Goal: Transaction & Acquisition: Download file/media

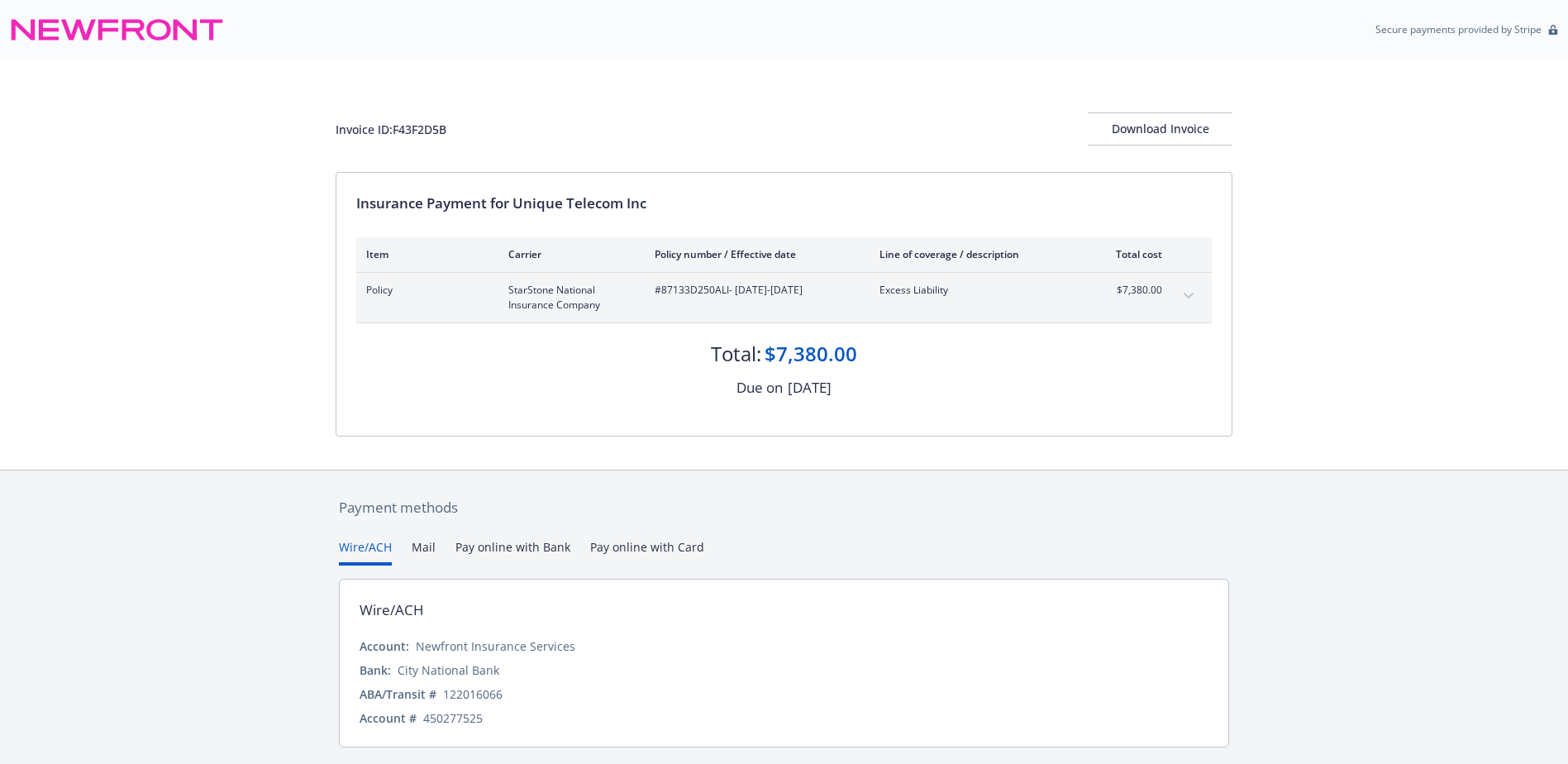
click at [525, 555] on button "Pay online with Bank" at bounding box center [512, 552] width 115 height 27
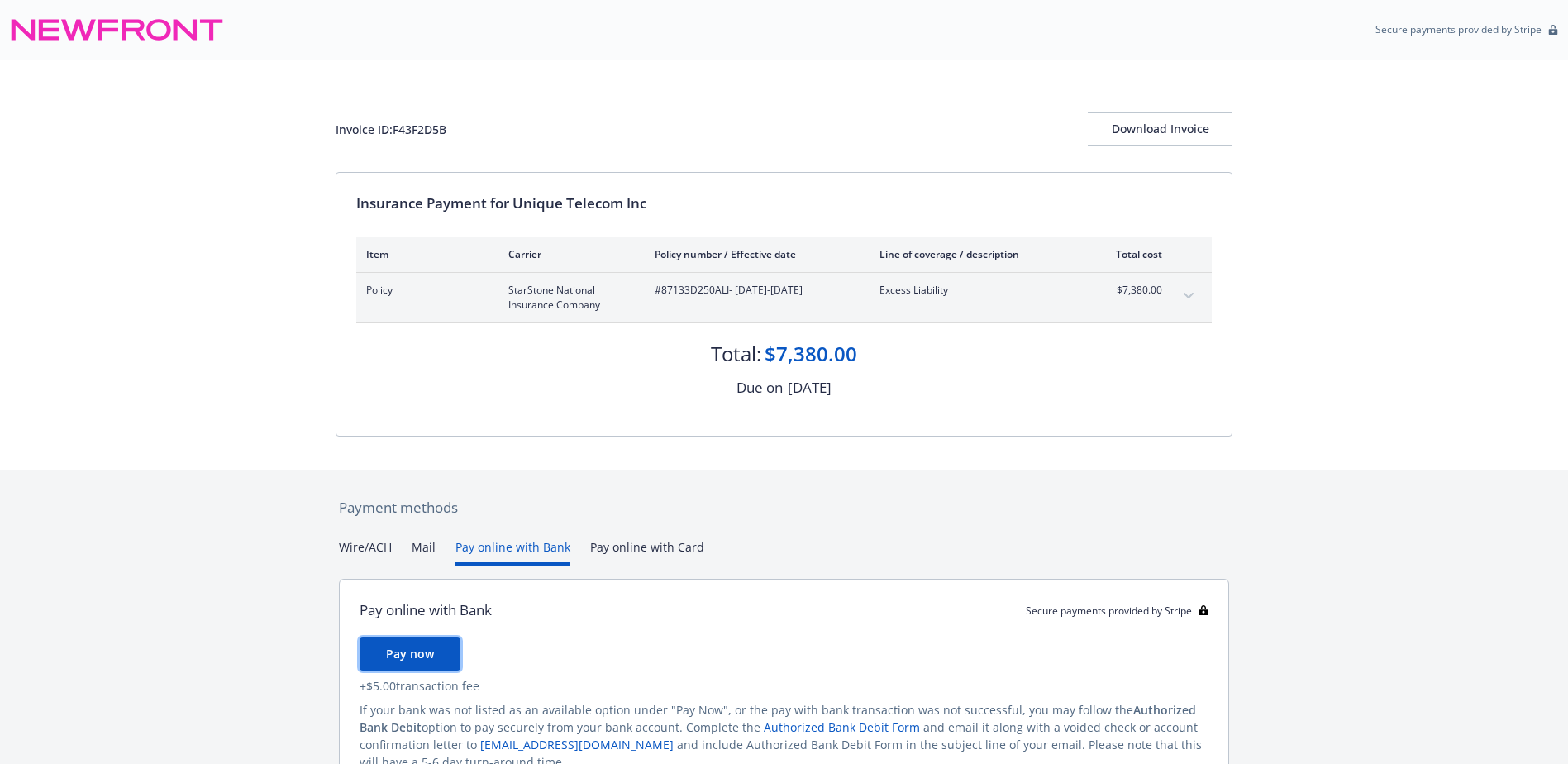
click at [430, 655] on span "Pay now" at bounding box center [410, 654] width 48 height 15
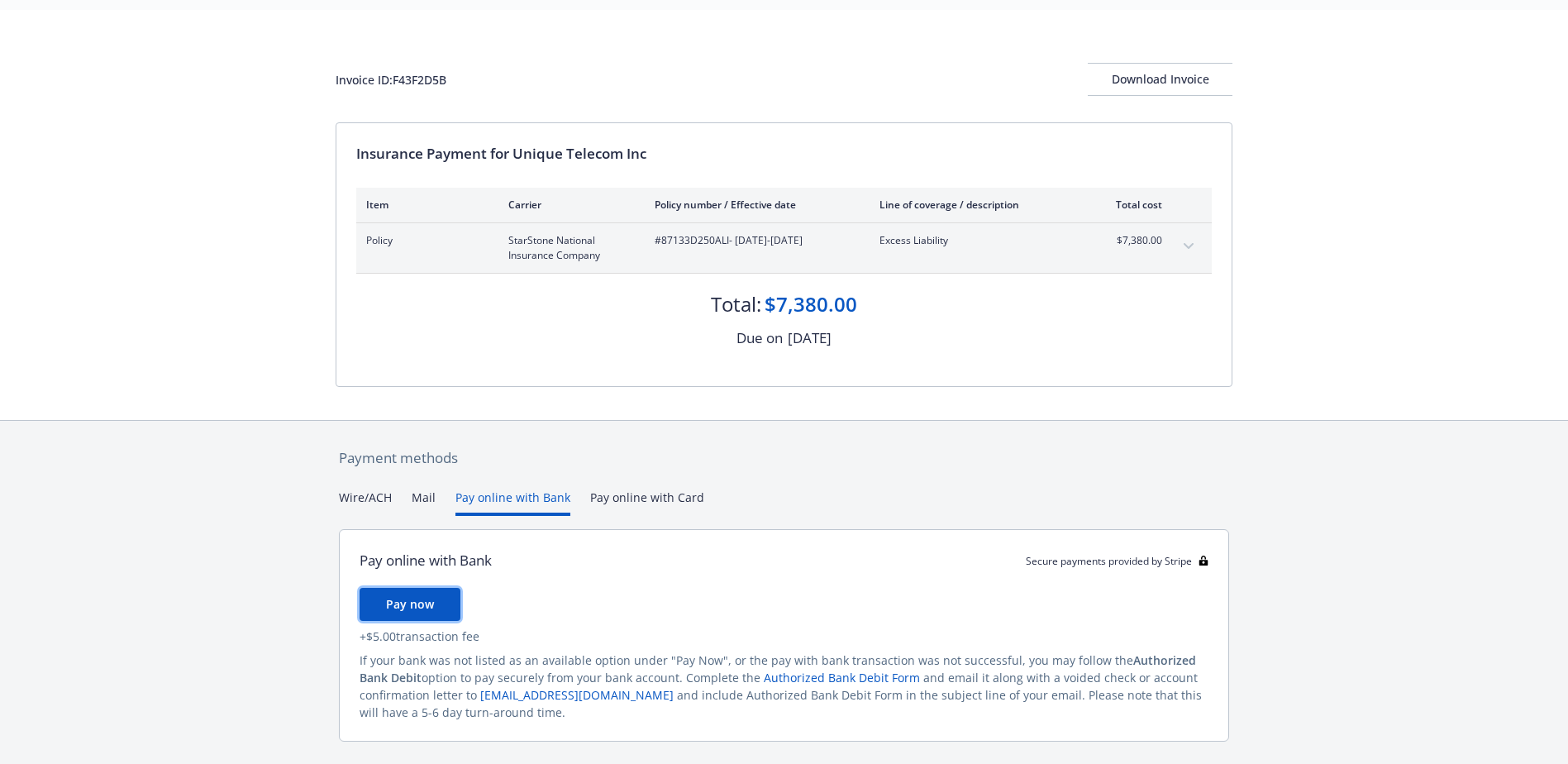
scroll to position [91, 0]
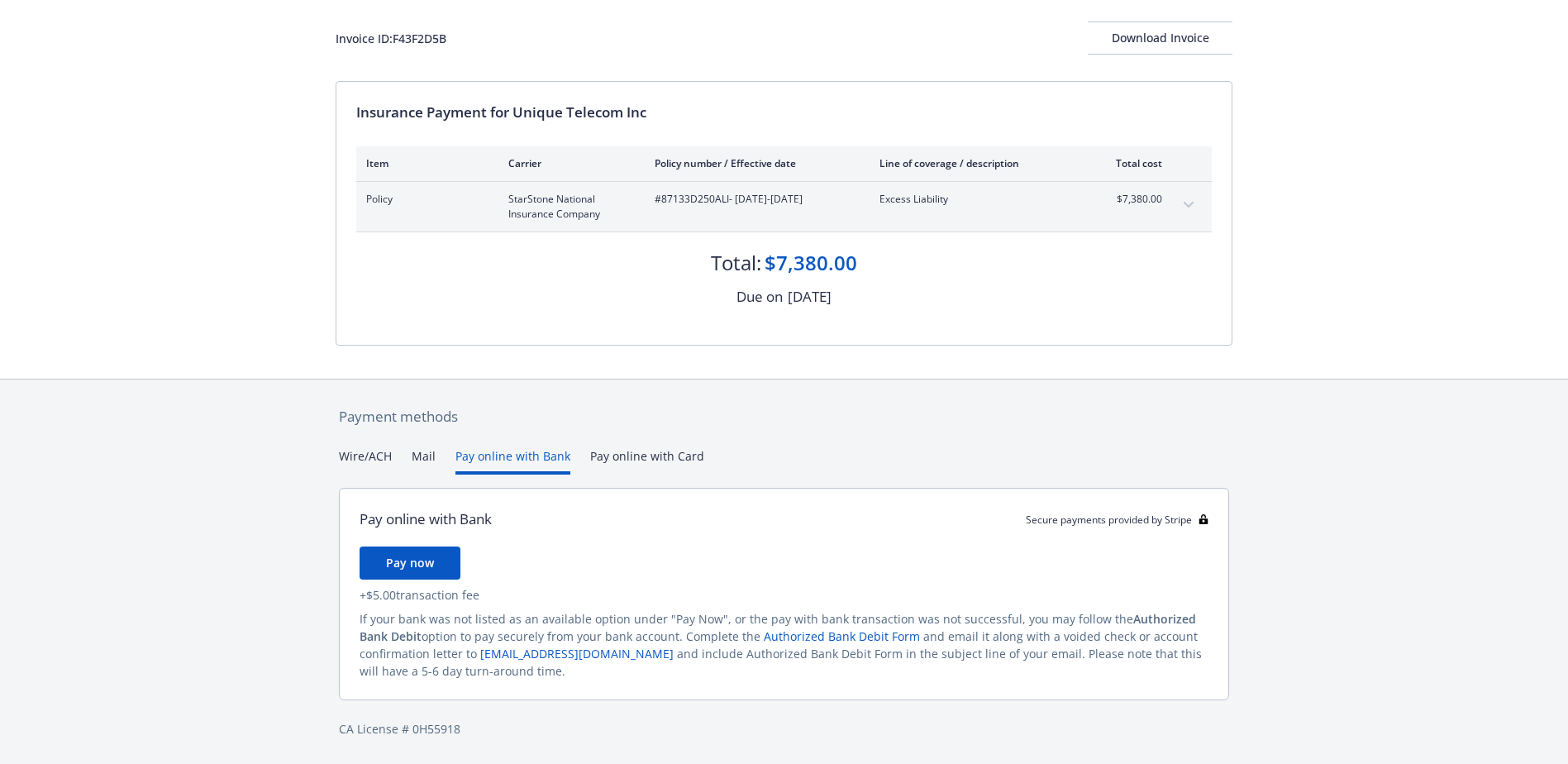
click at [379, 452] on div "Payment methods Wire/ACH Mail Pay online with Bank Pay online with Card Pay onl…" at bounding box center [784, 573] width 897 height 386
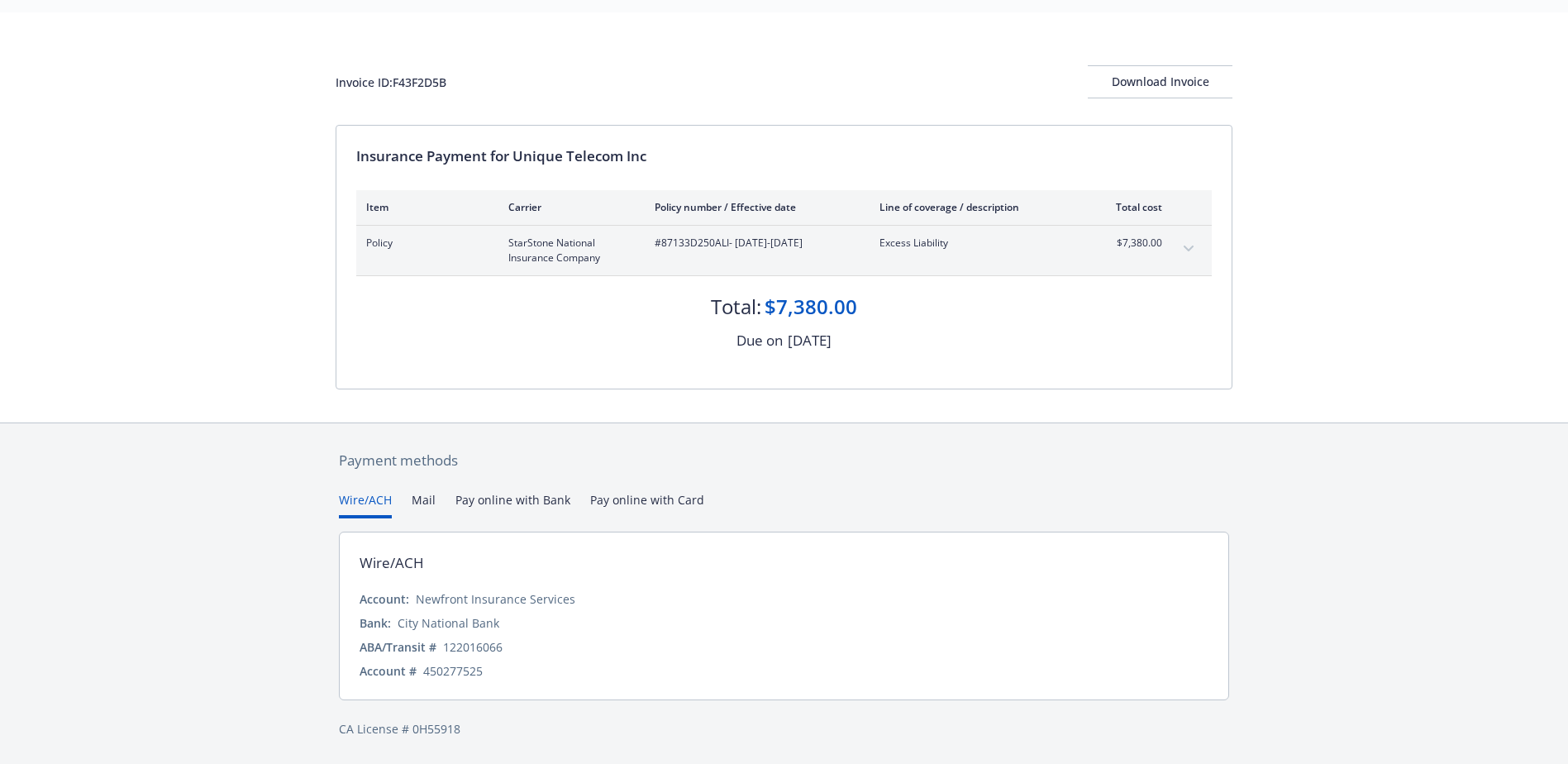
click at [428, 506] on button "Mail" at bounding box center [423, 505] width 24 height 27
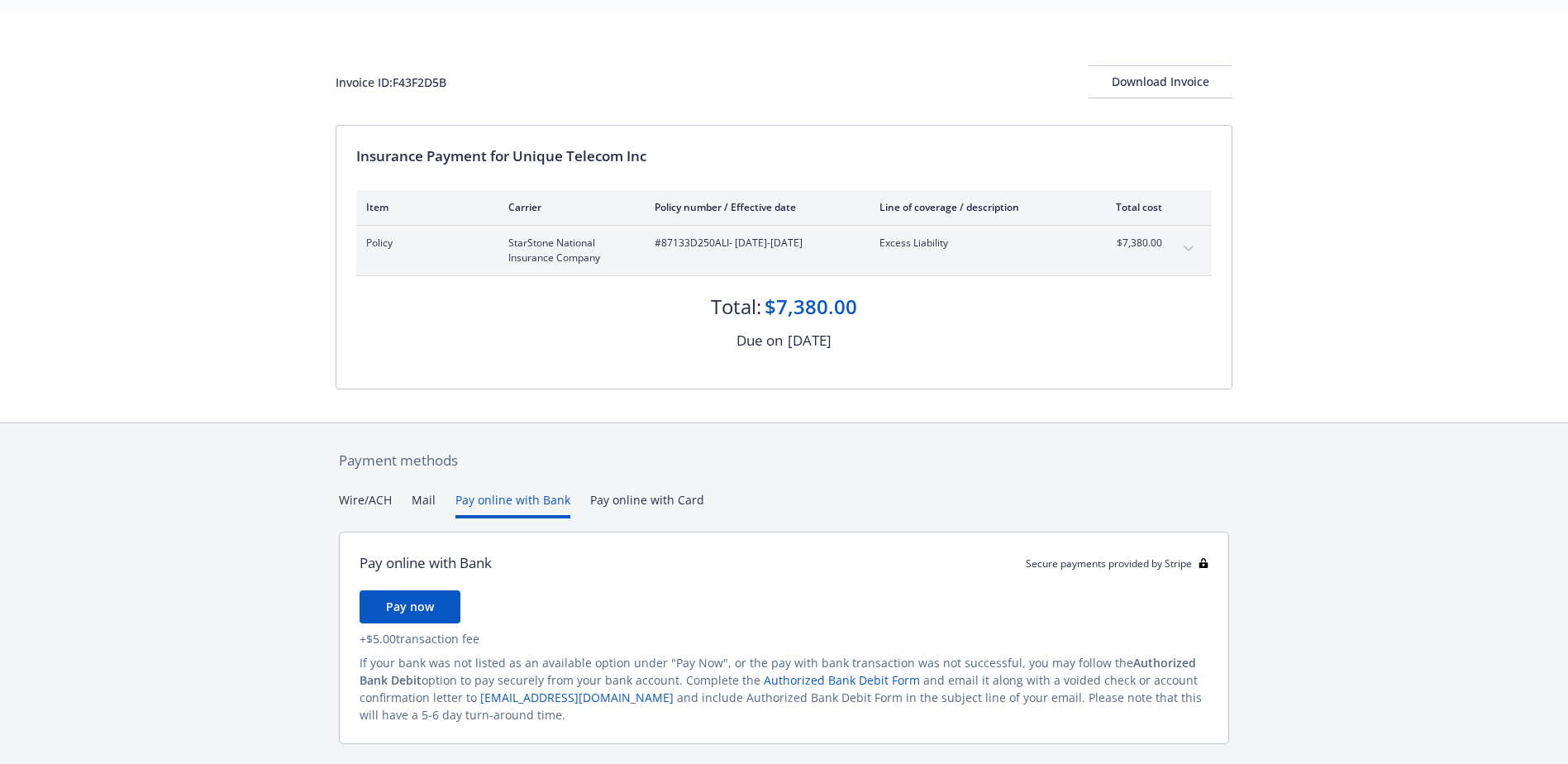
click at [524, 500] on button "Pay online with Bank" at bounding box center [512, 505] width 115 height 27
click at [431, 595] on button "Pay now" at bounding box center [410, 607] width 101 height 33
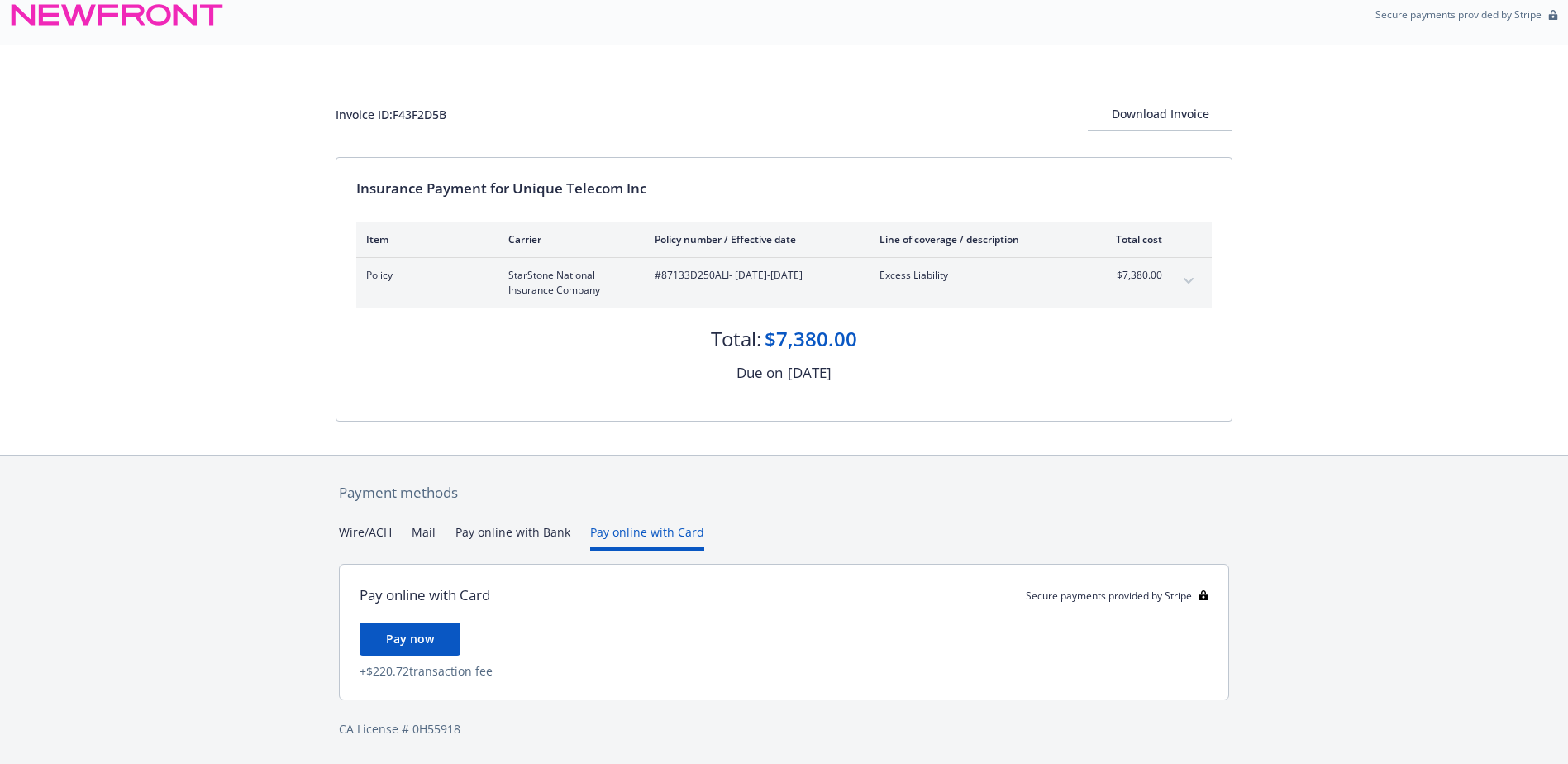
scroll to position [14, 0]
click at [632, 505] on div "Payment methods Wire/ACH Mail Pay online with Bank Pay online with Card Pay onl…" at bounding box center [784, 610] width 897 height 310
click at [511, 523] on div "Payment methods Wire/ACH Mail Pay online with Bank Pay online with Card Pay onl…" at bounding box center [784, 610] width 897 height 310
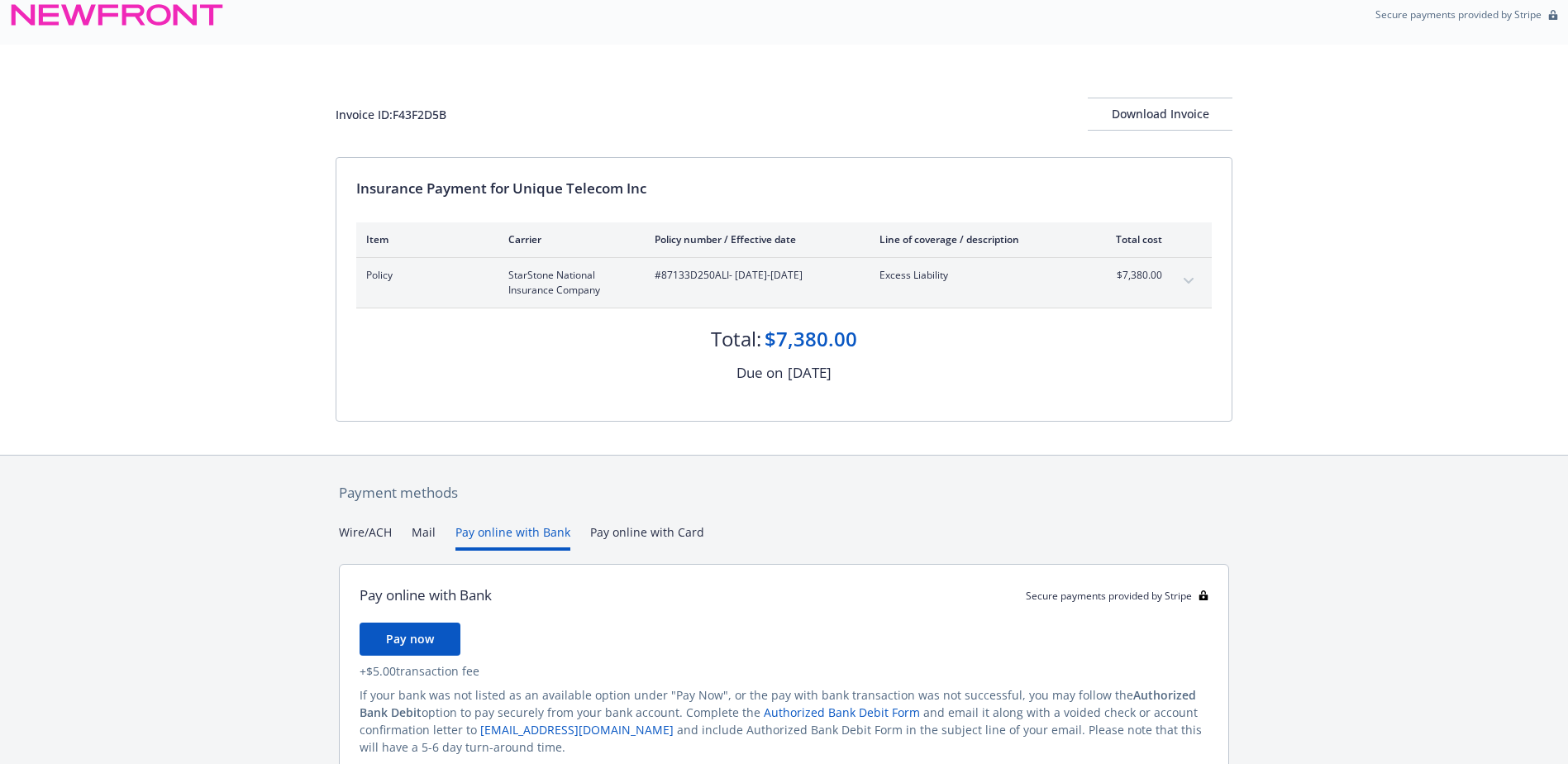
click at [507, 531] on button "Pay online with Bank" at bounding box center [512, 537] width 115 height 27
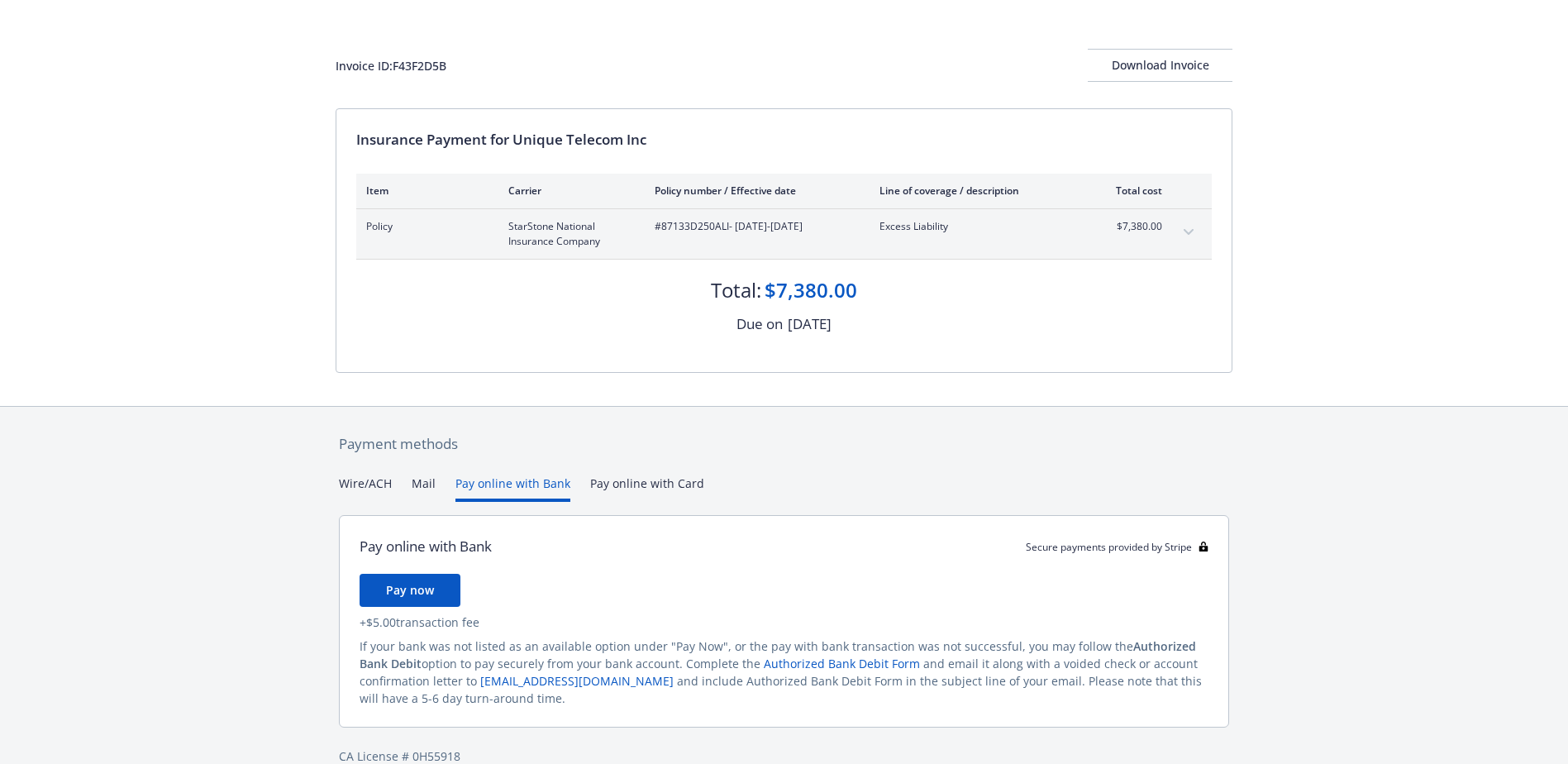
scroll to position [91, 0]
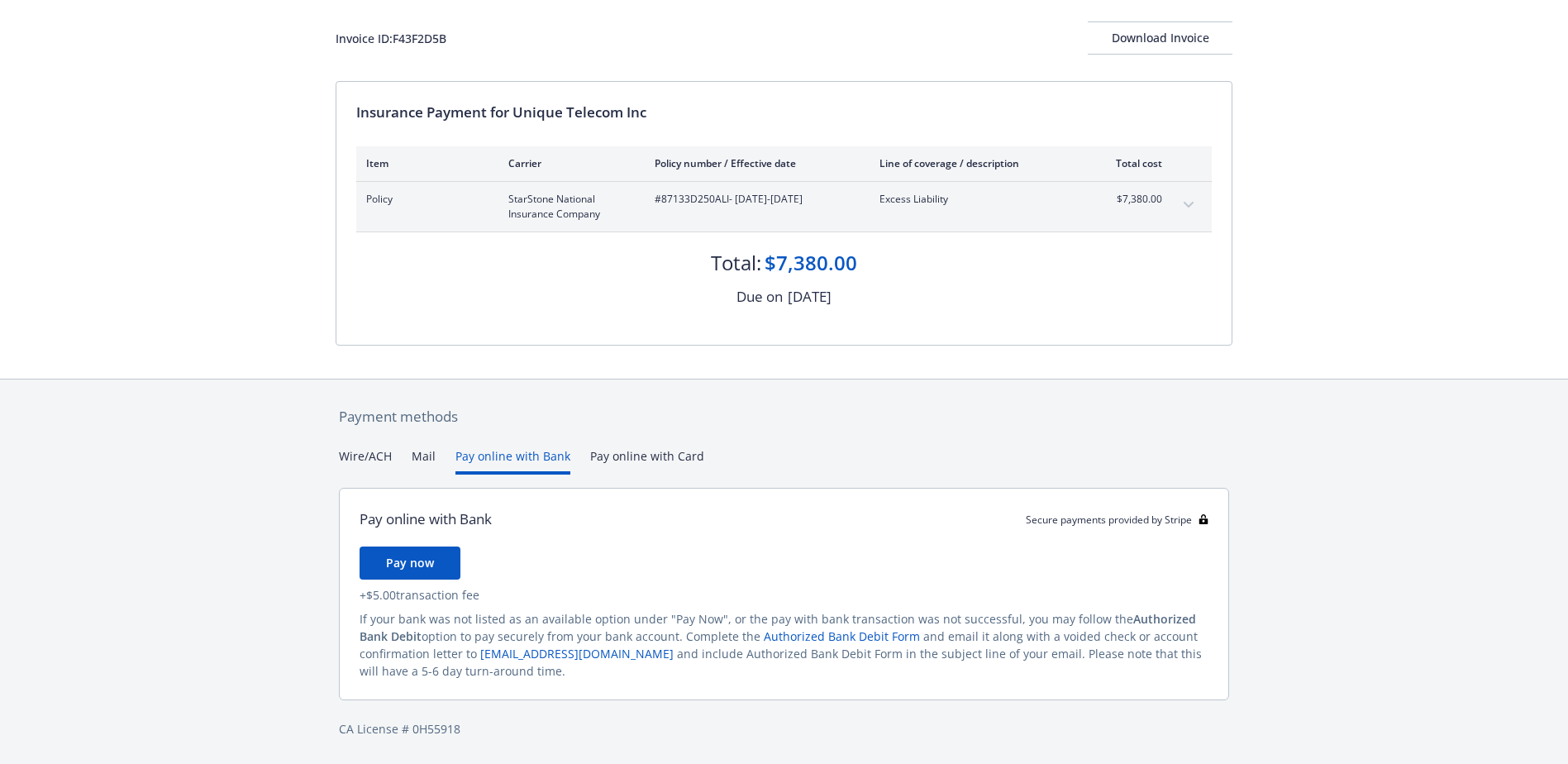
click at [1185, 205] on icon "expand content" at bounding box center [1189, 205] width 10 height 7
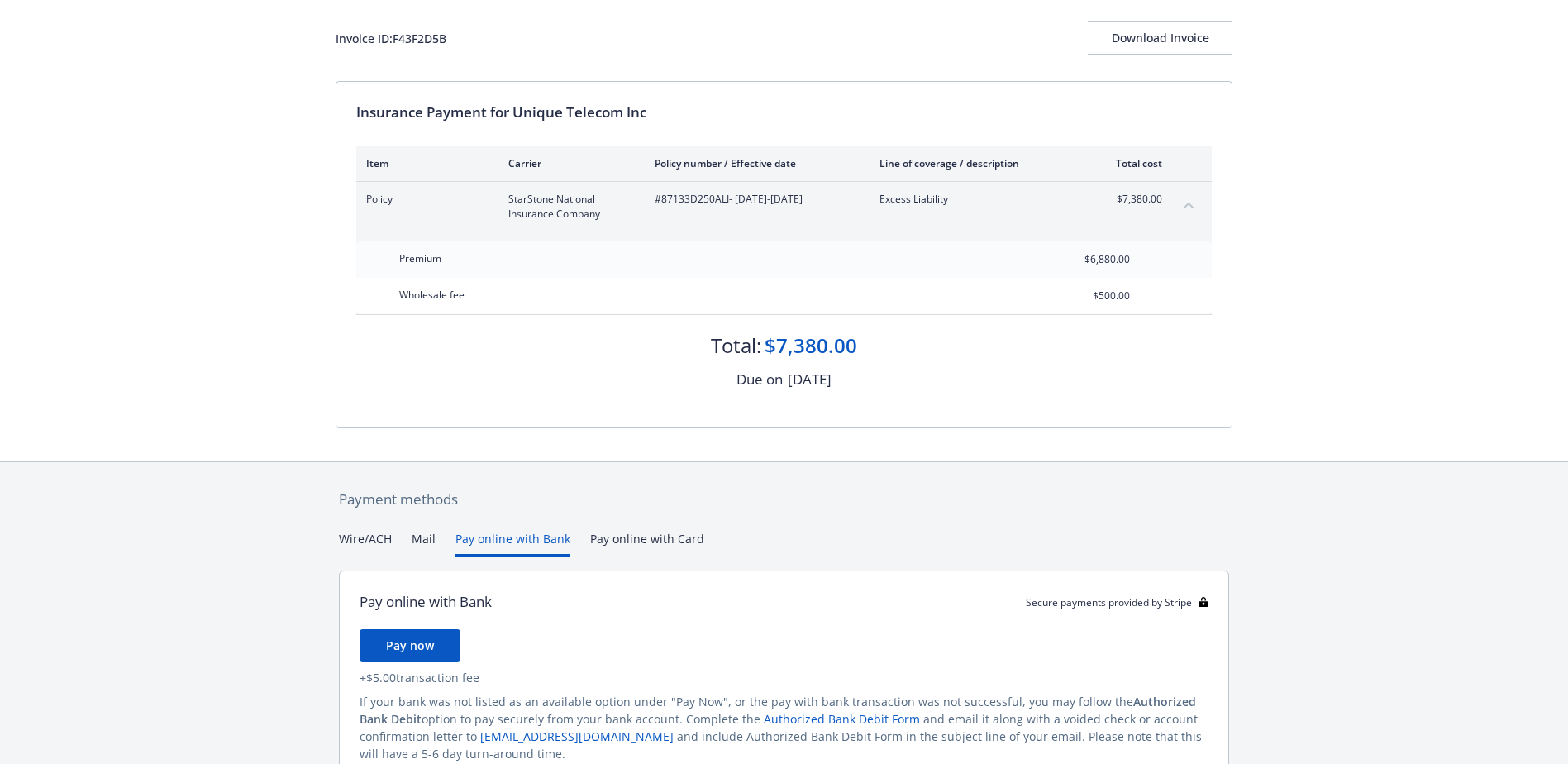
click at [1185, 205] on icon "collapse content" at bounding box center [1189, 205] width 10 height 6
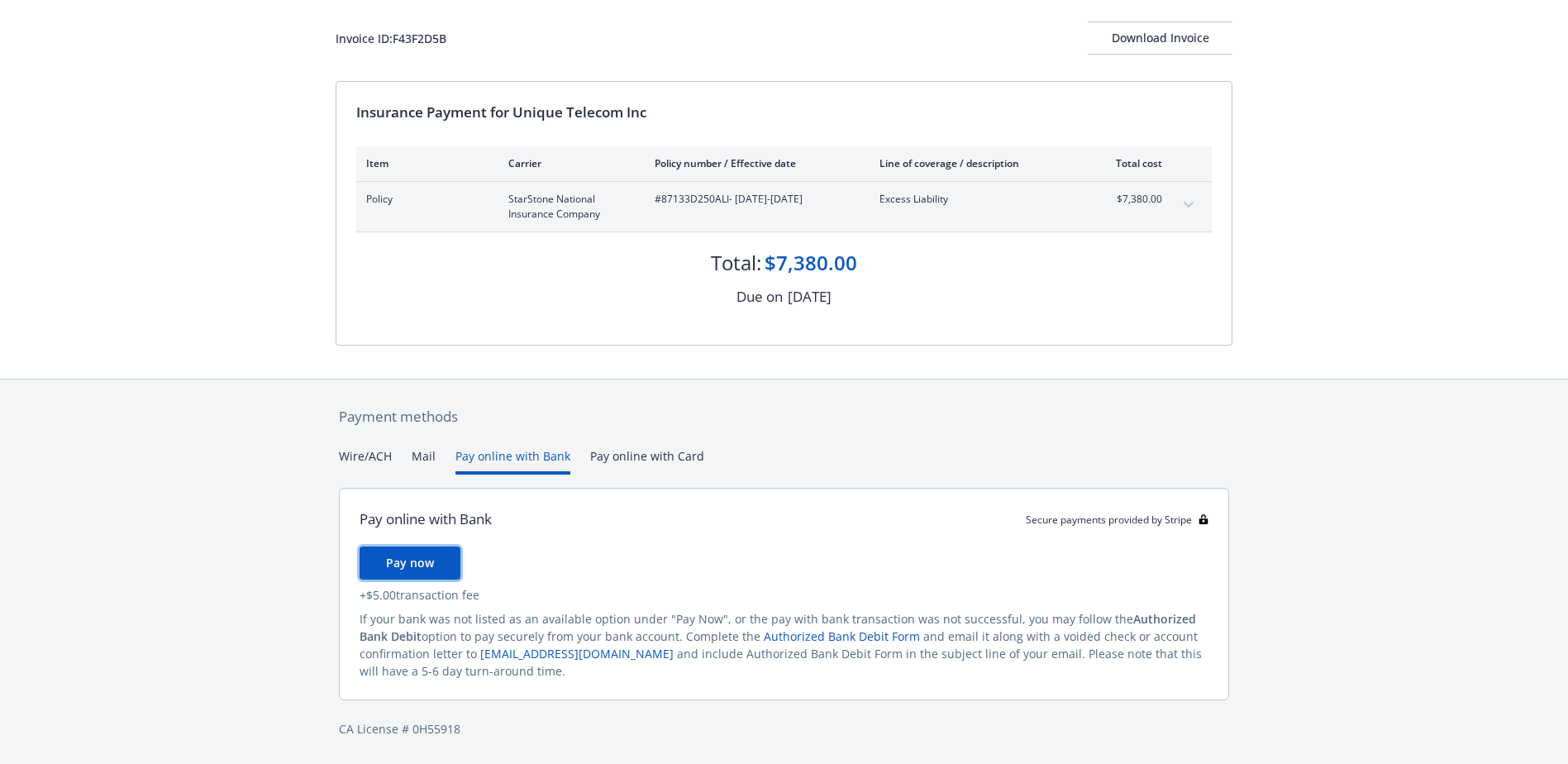
click at [436, 571] on button "Pay now" at bounding box center [410, 563] width 101 height 33
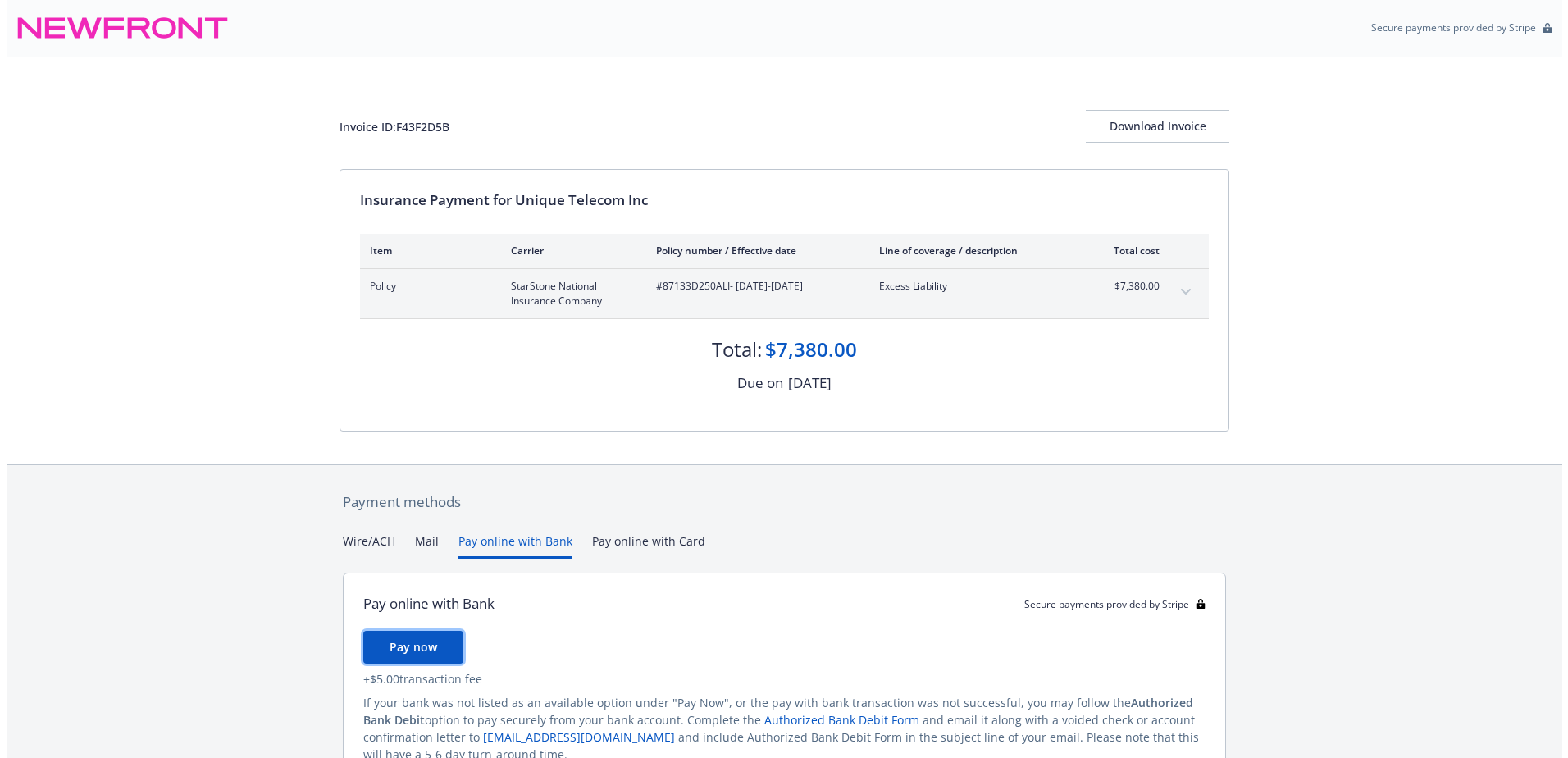
scroll to position [0, 0]
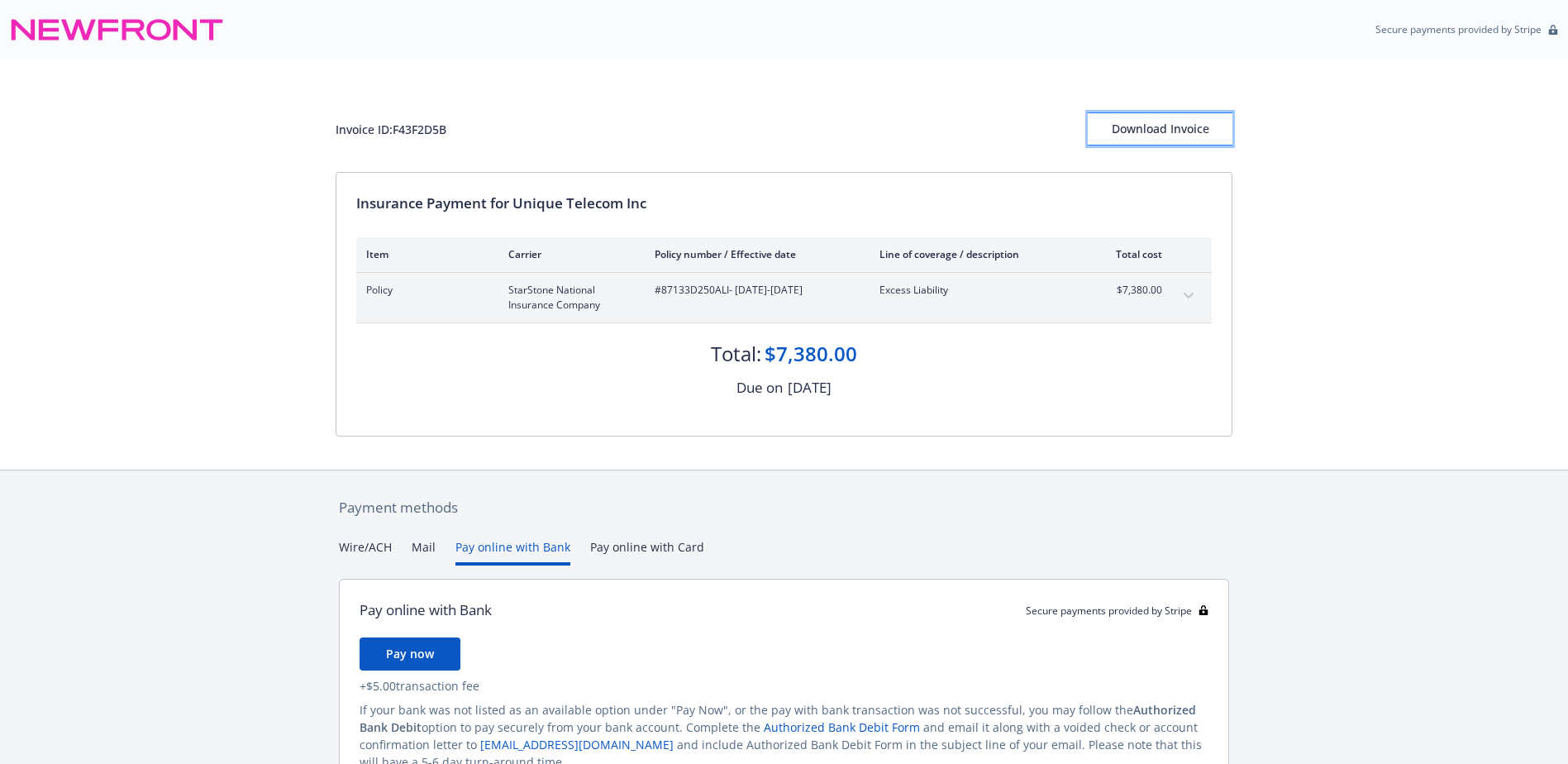
click at [1127, 124] on div "Download Invoice" at bounding box center [1160, 128] width 145 height 32
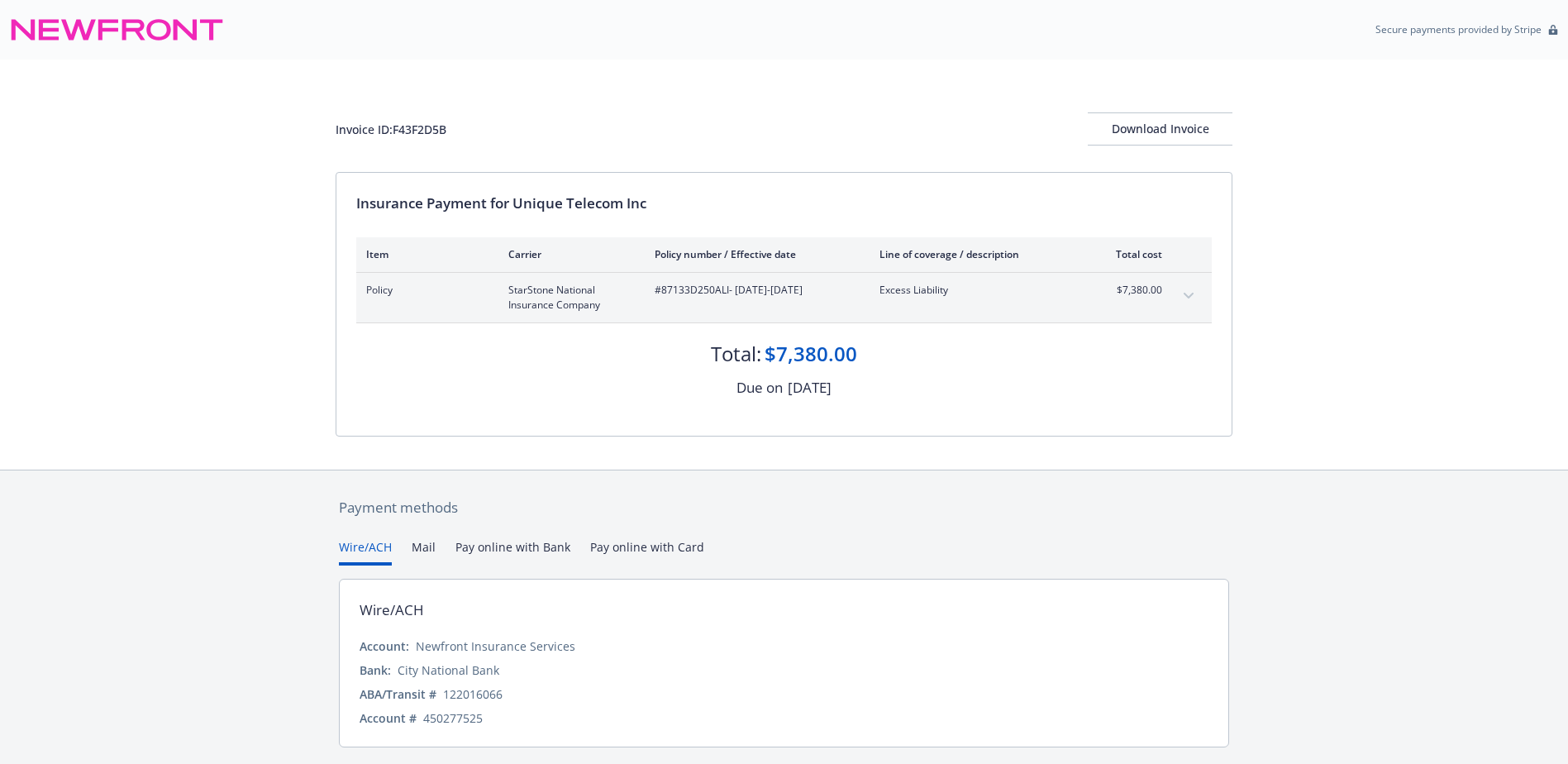
click at [425, 540] on button "Mail" at bounding box center [423, 552] width 24 height 27
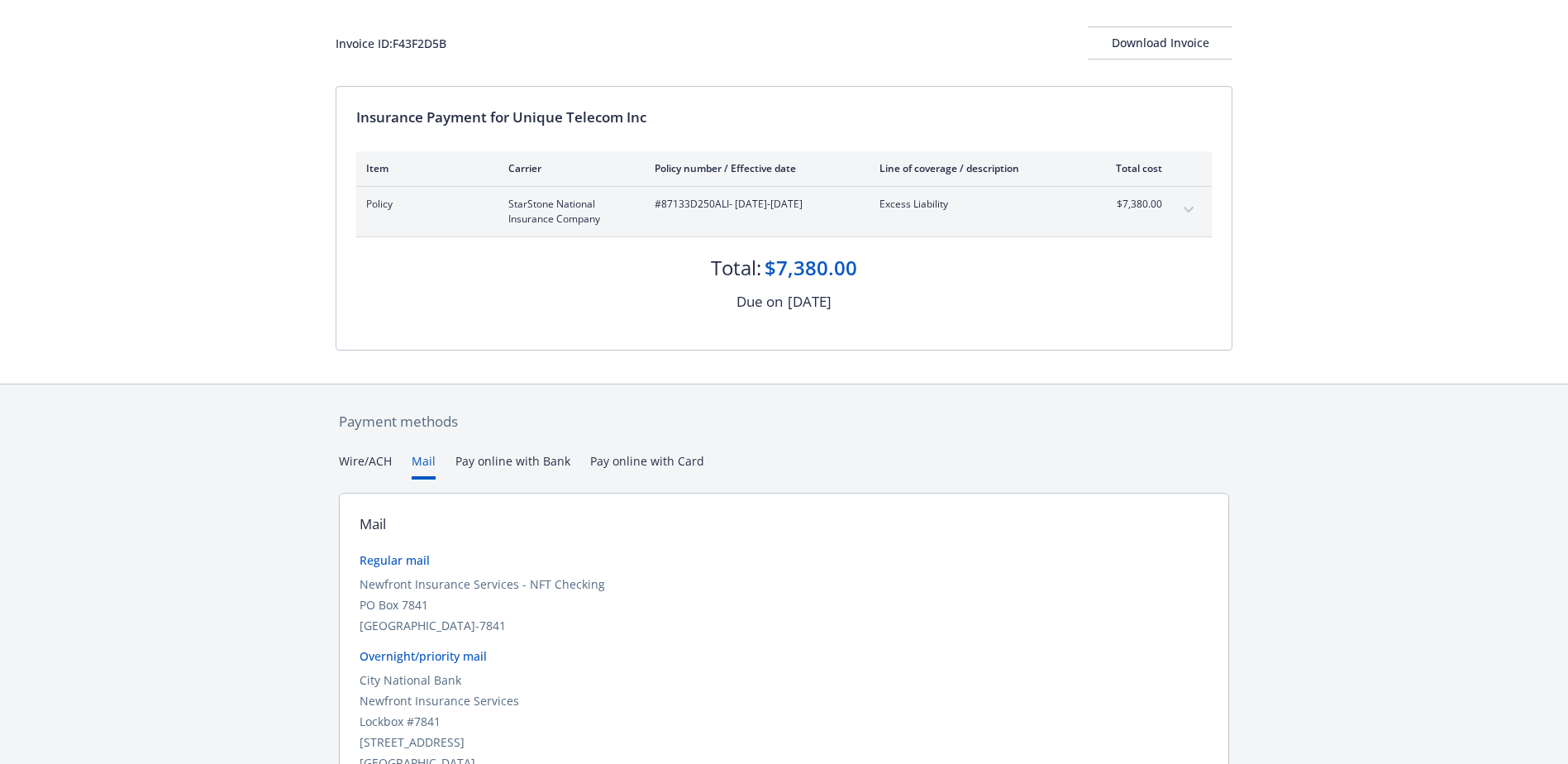
scroll to position [165, 0]
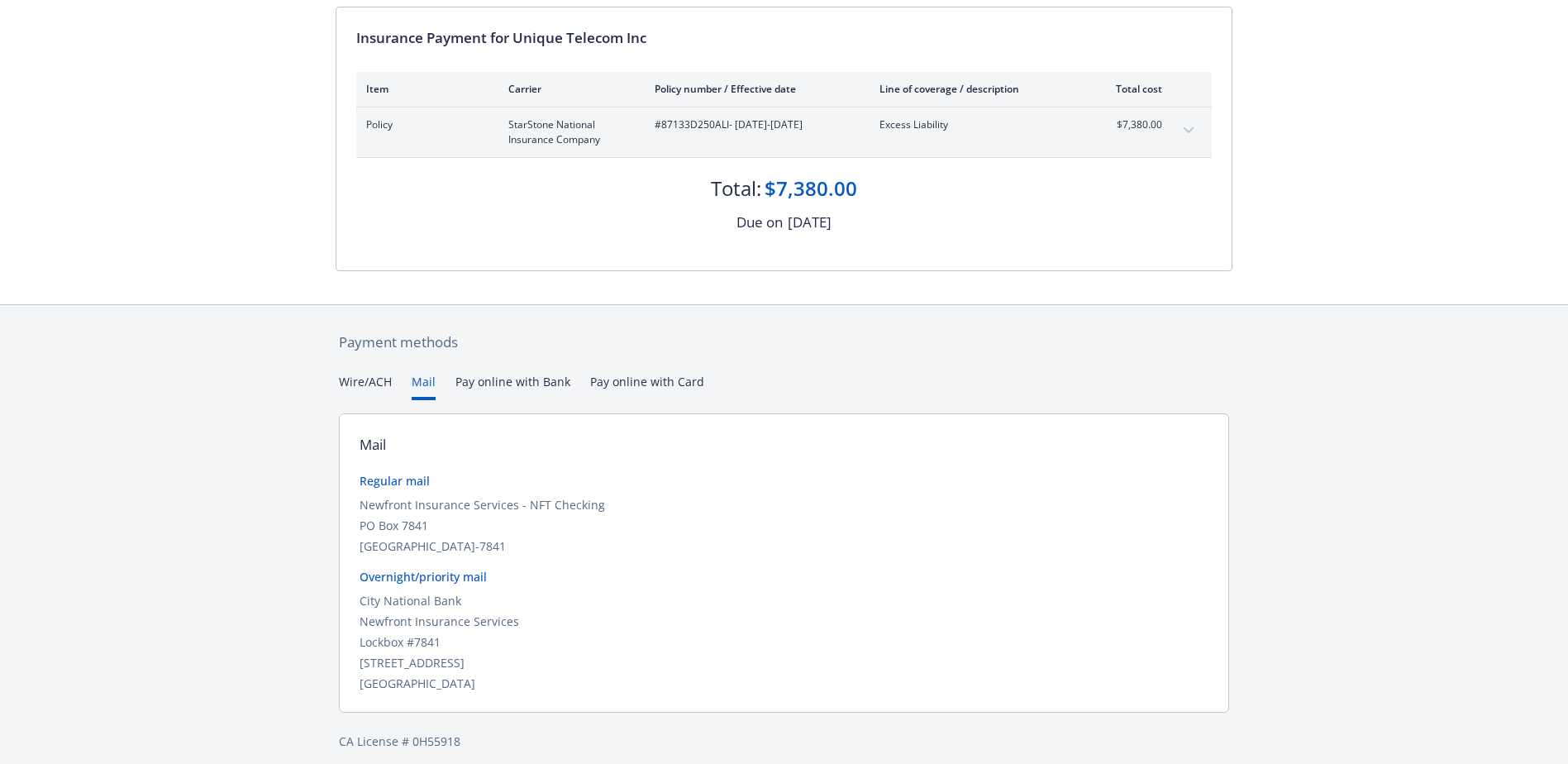
click at [375, 382] on div "Secure payments provided by Stripe Invoice ID: F43F2D5B Download Invoice Insura…" at bounding box center [784, 306] width 1568 height 942
